Goal: Task Accomplishment & Management: Manage account settings

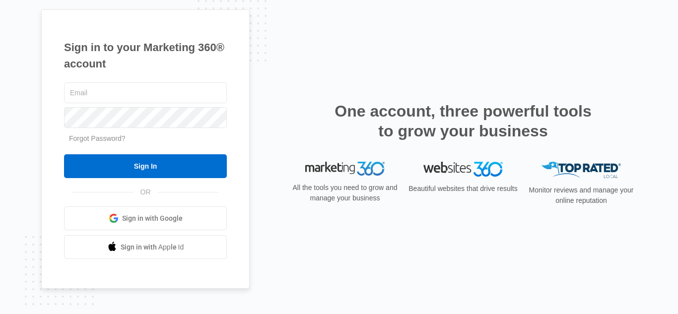
click at [142, 104] on div at bounding box center [145, 92] width 163 height 25
click at [148, 94] on input "text" at bounding box center [145, 92] width 163 height 21
type input "[EMAIL_ADDRESS][DOMAIN_NAME]"
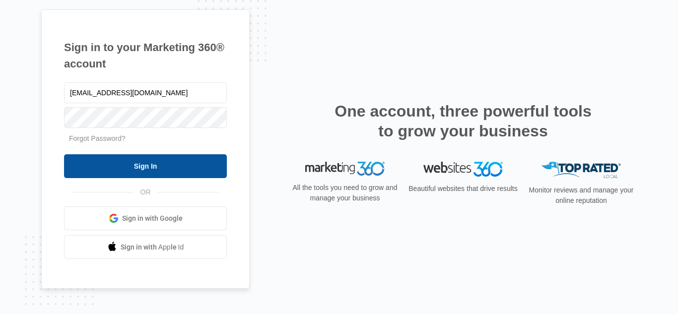
click at [155, 156] on input "Sign In" at bounding box center [145, 166] width 163 height 24
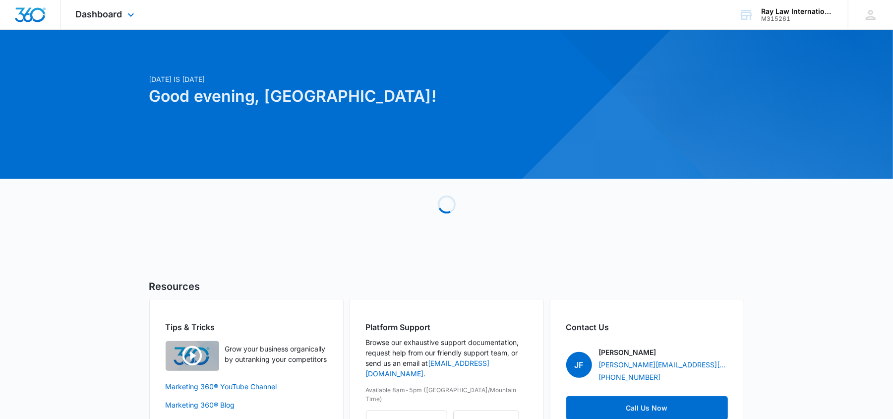
click at [89, 2] on div "Dashboard Apps Reputation Websites Forms CRM Email Social Content Ads Intellige…" at bounding box center [106, 14] width 91 height 29
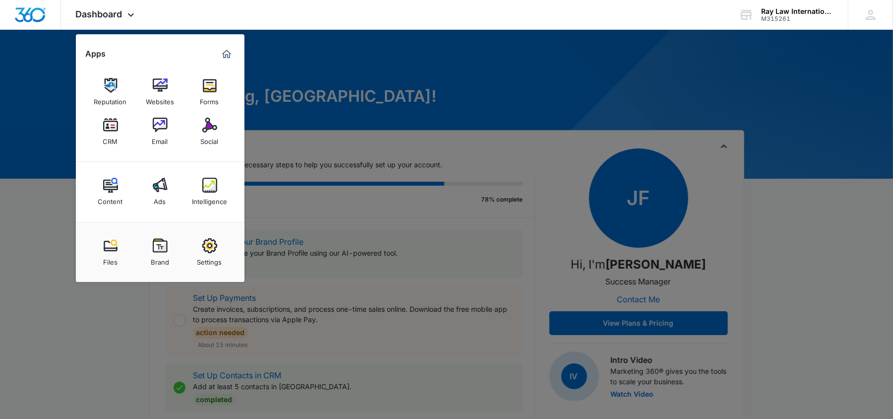
click at [102, 138] on link "CRM" at bounding box center [111, 132] width 38 height 38
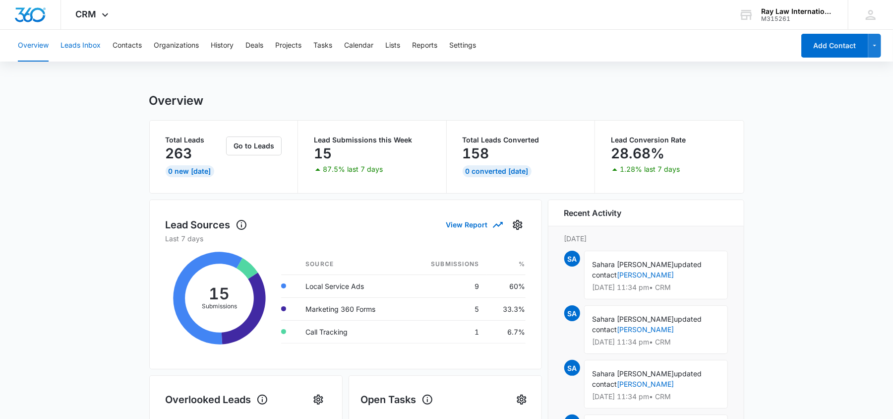
click at [76, 50] on button "Leads Inbox" at bounding box center [81, 46] width 40 height 32
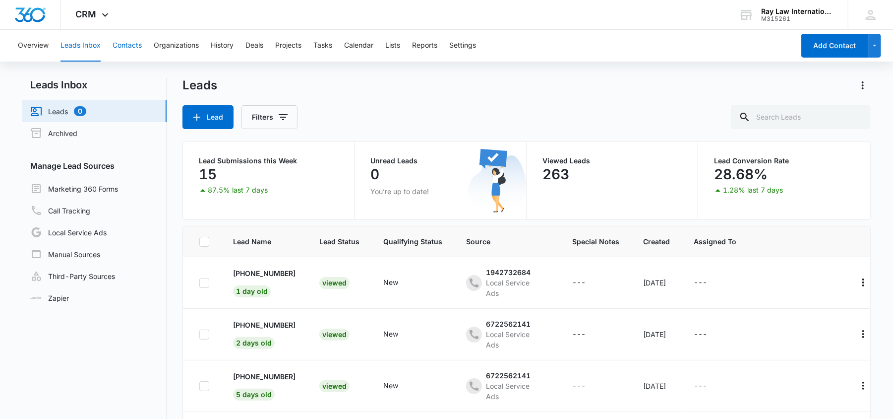
click at [127, 47] on button "Contacts" at bounding box center [127, 46] width 29 height 32
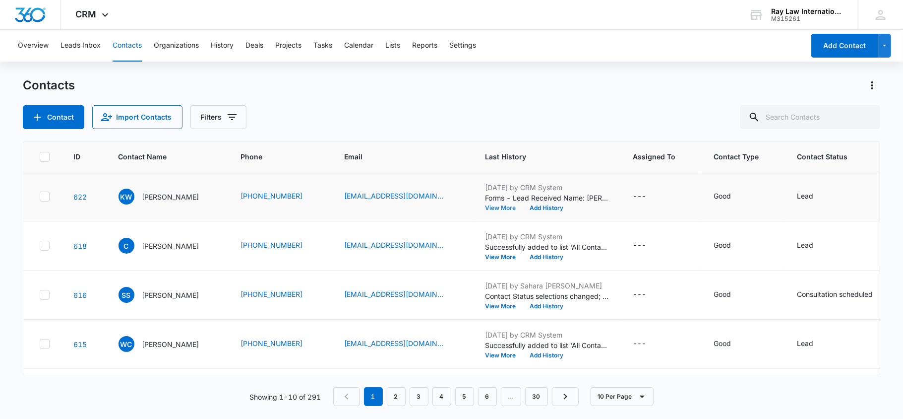
click at [506, 205] on button "View More" at bounding box center [505, 208] width 38 height 6
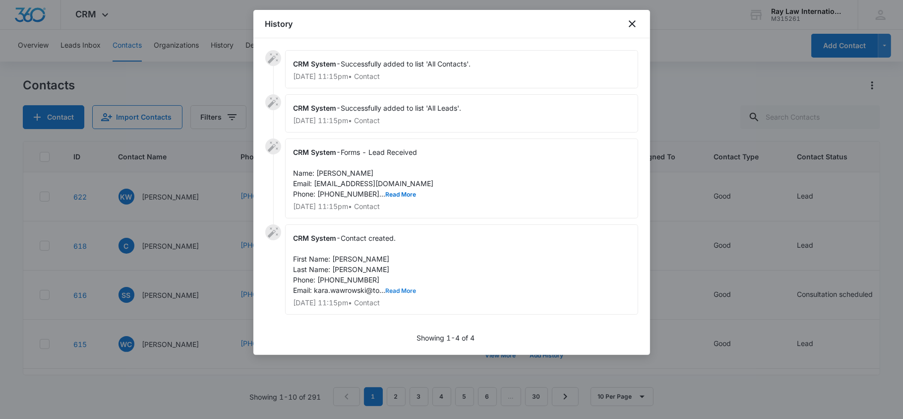
click at [389, 291] on button "Read More" at bounding box center [401, 291] width 31 height 6
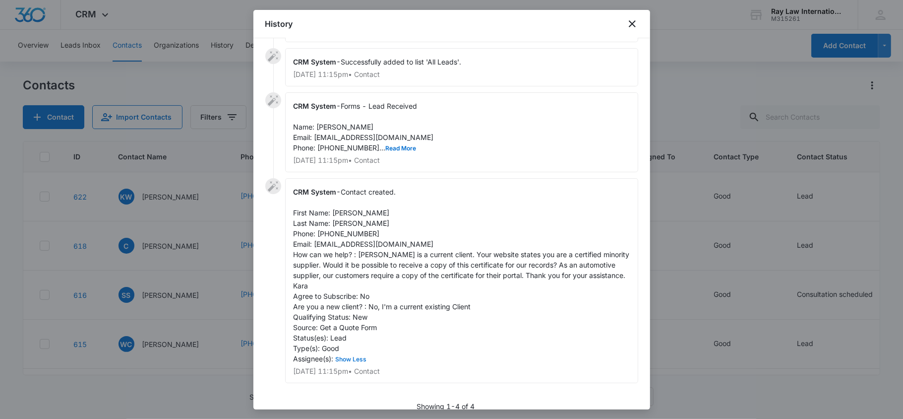
scroll to position [66, 0]
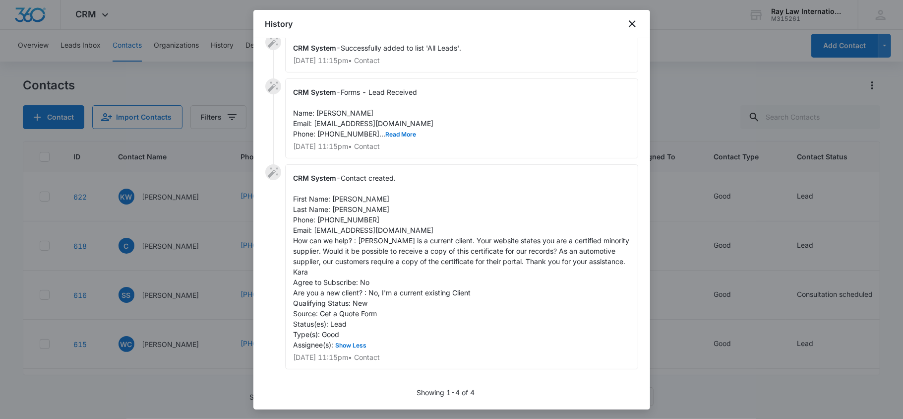
click at [712, 69] on div at bounding box center [451, 209] width 903 height 419
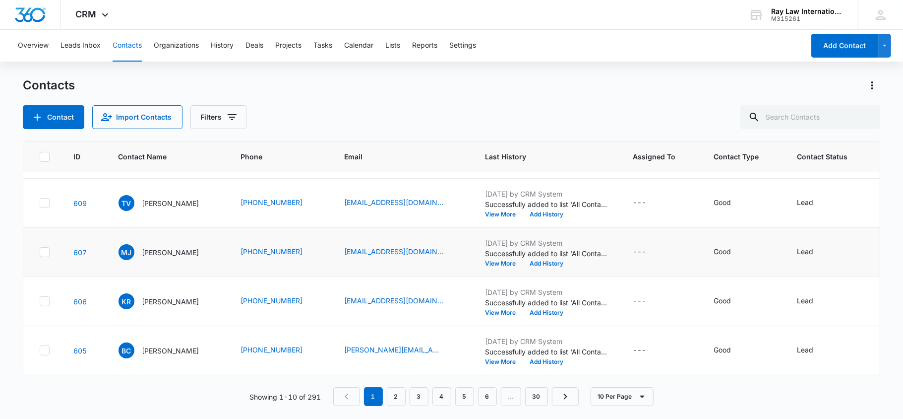
scroll to position [300, 0]
click at [491, 359] on button "View More" at bounding box center [505, 362] width 38 height 6
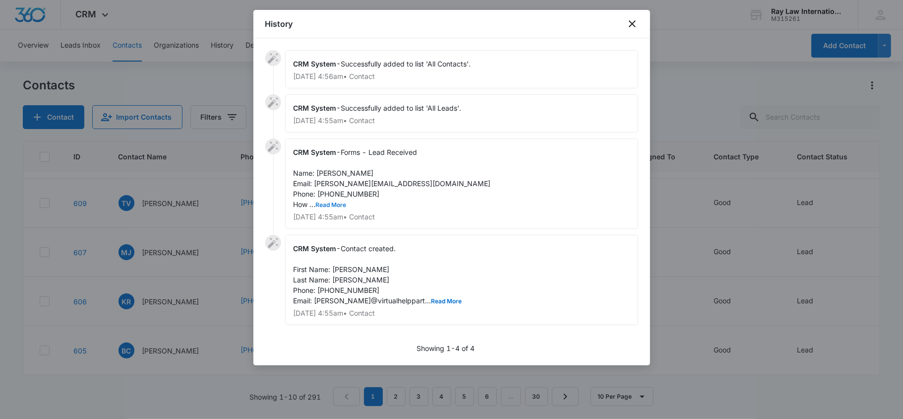
click at [335, 205] on button "Read More" at bounding box center [331, 205] width 31 height 6
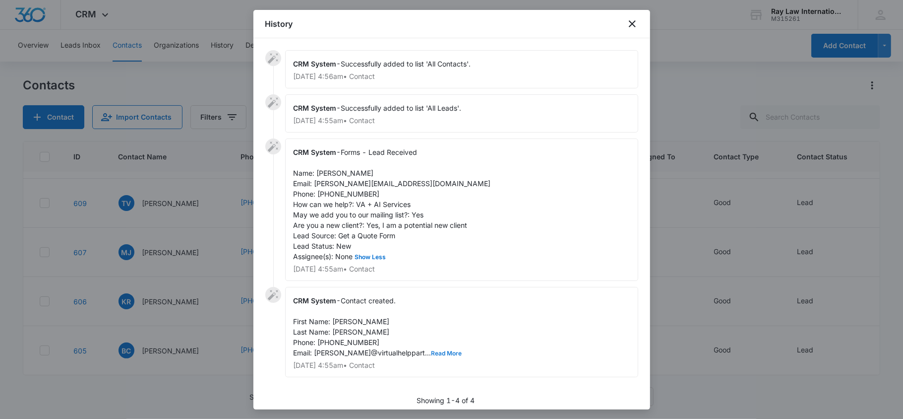
click at [432, 350] on button "Read More" at bounding box center [447, 353] width 31 height 6
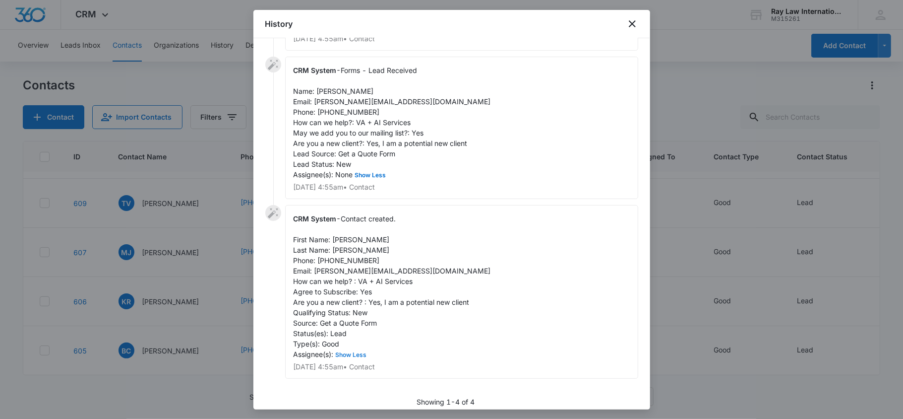
scroll to position [92, 0]
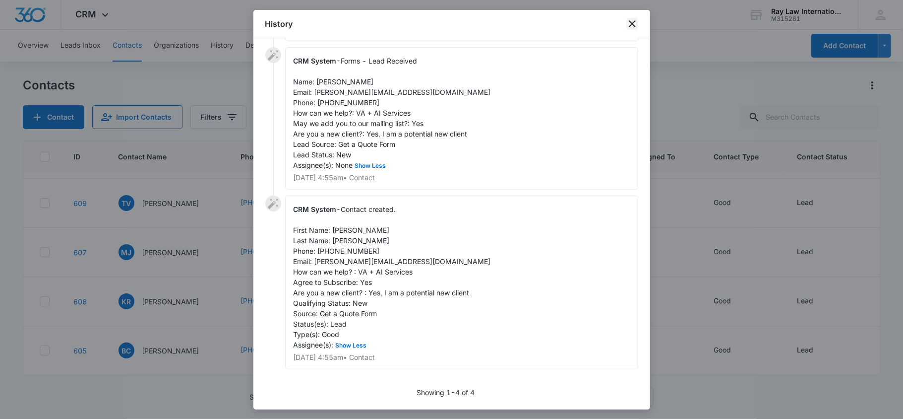
click at [630, 24] on icon "close" at bounding box center [633, 24] width 12 height 12
